Goal: Use online tool/utility: Utilize a website feature to perform a specific function

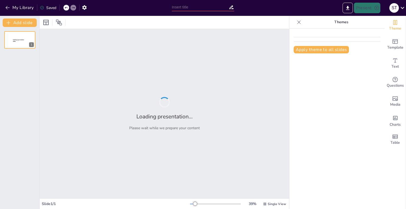
type input "New Sendsteps"
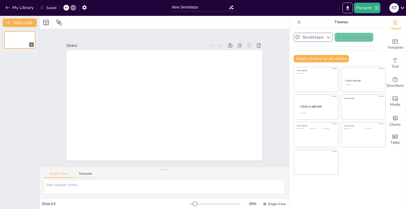
click at [323, 34] on button "Sendsteps" at bounding box center [313, 37] width 39 height 9
click at [326, 35] on icon "button" at bounding box center [328, 37] width 5 height 5
click at [392, 80] on icon "Get real-time input from your audience" at bounding box center [395, 79] width 6 height 6
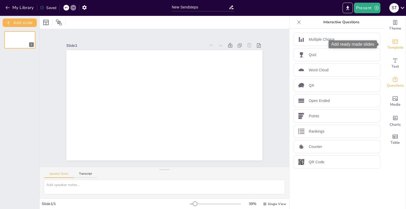
click at [392, 45] on span "Template" at bounding box center [395, 48] width 16 height 6
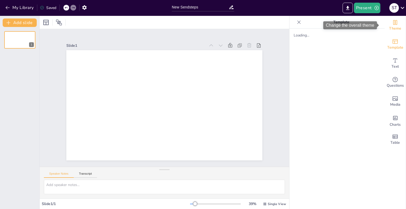
click at [392, 24] on icon "Change the overall theme" at bounding box center [395, 22] width 6 height 6
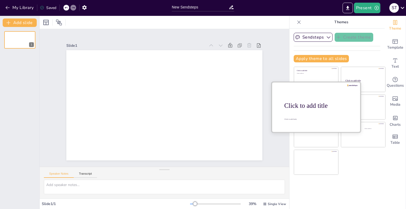
click at [303, 111] on div at bounding box center [316, 107] width 89 height 50
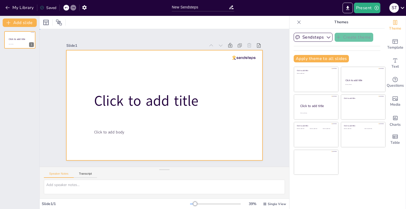
click at [203, 117] on div at bounding box center [164, 105] width 207 height 130
click at [48, 25] on div at bounding box center [46, 22] width 6 height 6
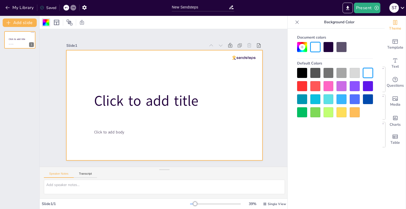
click at [324, 98] on div at bounding box center [329, 99] width 10 height 10
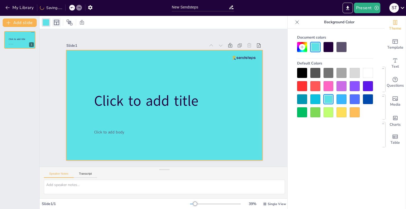
click at [54, 24] on icon at bounding box center [56, 22] width 5 height 5
click at [69, 22] on icon at bounding box center [69, 22] width 6 height 6
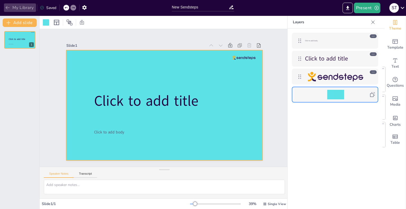
click at [10, 4] on button "My Library" at bounding box center [20, 7] width 32 height 8
